Goal: Information Seeking & Learning: Learn about a topic

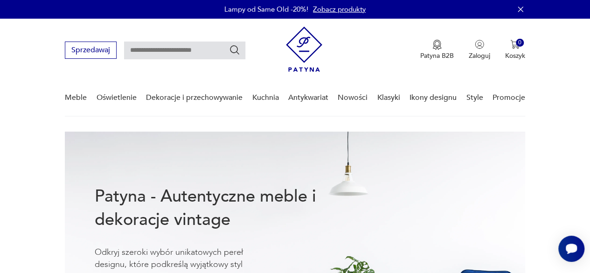
click at [188, 47] on input "text" at bounding box center [184, 50] width 121 height 18
paste input "******"
type input "******"
click at [236, 48] on icon "Szukaj" at bounding box center [234, 49] width 11 height 11
type input "******"
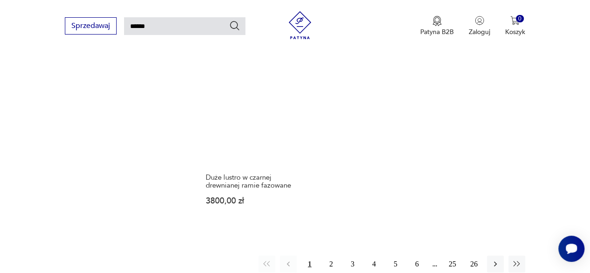
scroll to position [1096, 0]
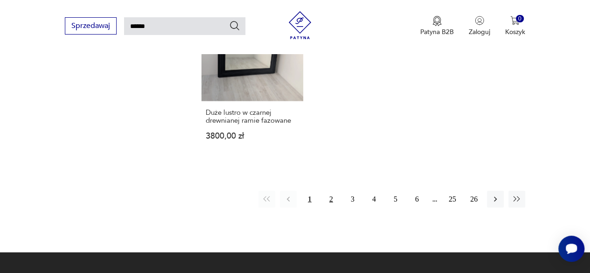
click at [337, 202] on button "2" at bounding box center [331, 199] width 17 height 17
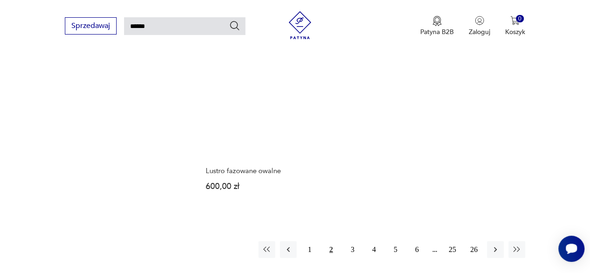
scroll to position [1090, 0]
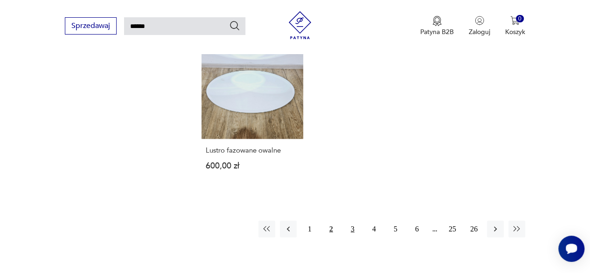
click at [358, 220] on button "3" at bounding box center [352, 228] width 17 height 17
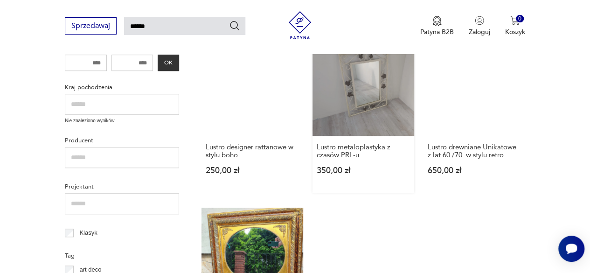
scroll to position [530, 0]
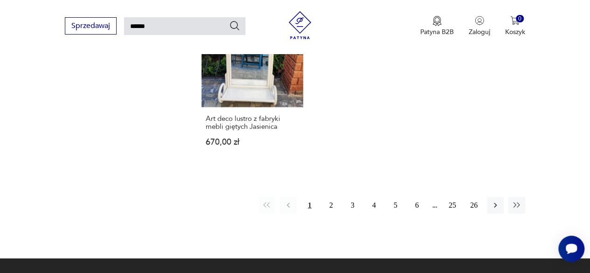
scroll to position [1096, 0]
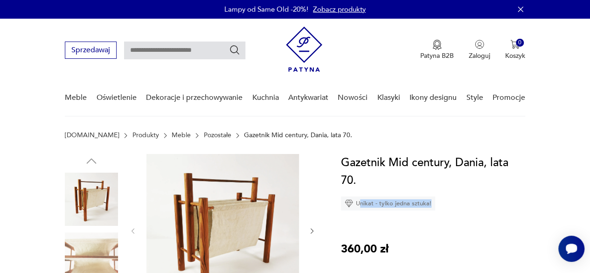
drag, startPoint x: 378, startPoint y: 207, endPoint x: 455, endPoint y: 207, distance: 77.8
click at [455, 207] on div "Gazetnik Mid century, Dania, lata 70. Unikat - tylko jedna sztuka!" at bounding box center [433, 182] width 184 height 56
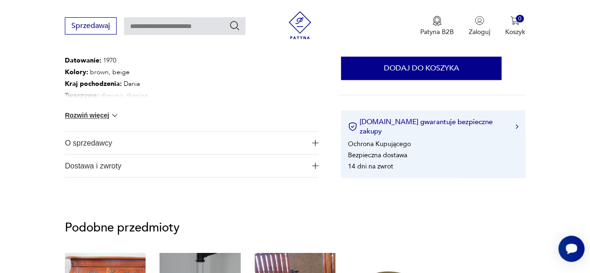
scroll to position [559, 0]
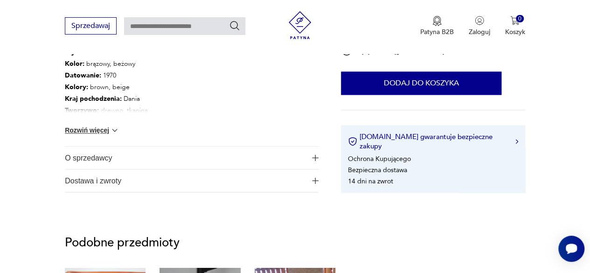
click at [93, 162] on span "O sprzedawcy" at bounding box center [185, 157] width 241 height 22
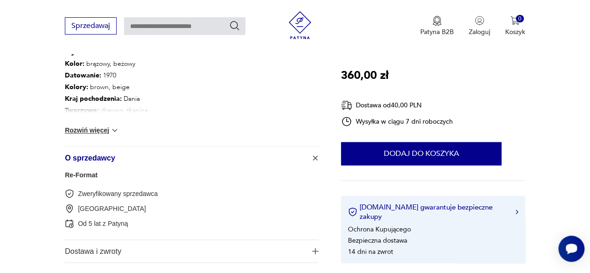
click at [86, 131] on button "Rozwiń więcej" at bounding box center [92, 129] width 54 height 9
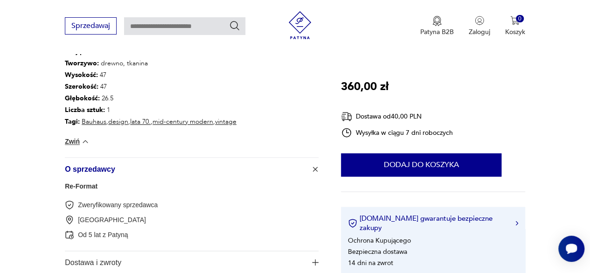
scroll to position [621, 0]
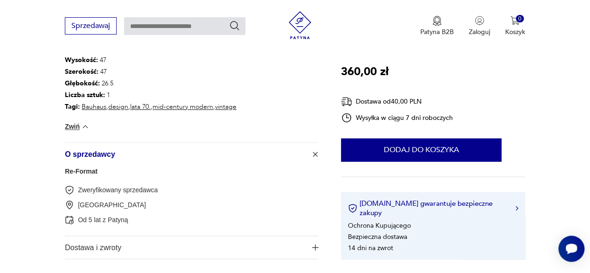
click at [90, 206] on p "[GEOGRAPHIC_DATA]" at bounding box center [112, 204] width 68 height 9
copy p "[GEOGRAPHIC_DATA]"
click at [126, 249] on span "Dostawa i zwroty" at bounding box center [185, 247] width 241 height 22
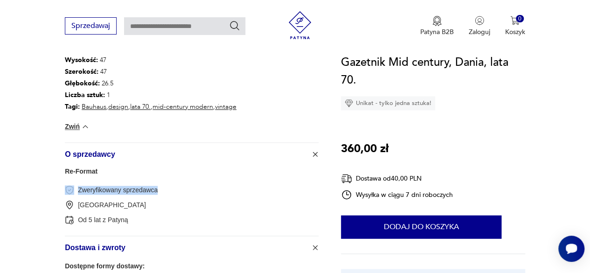
drag, startPoint x: 165, startPoint y: 189, endPoint x: 73, endPoint y: 187, distance: 91.9
click at [73, 187] on div "Zweryfikowany sprzedawca" at bounding box center [192, 189] width 254 height 9
copy div "Zweryfikowany sprzedawca"
click at [196, 205] on div "[GEOGRAPHIC_DATA]" at bounding box center [192, 204] width 254 height 9
